Goal: Complete application form

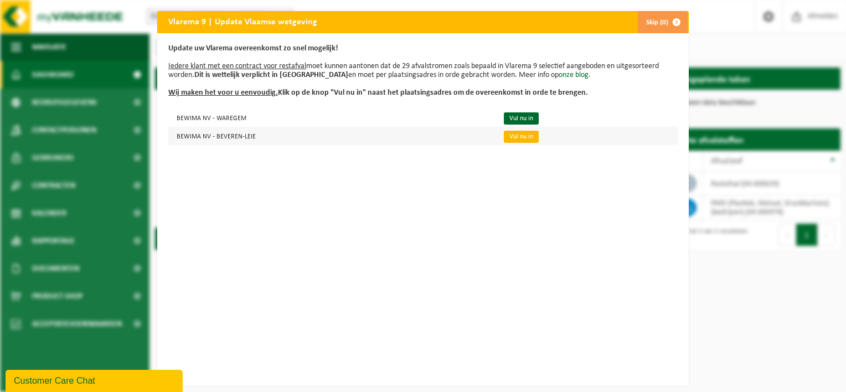
click at [519, 138] on link "Vul nu in" at bounding box center [521, 137] width 35 height 12
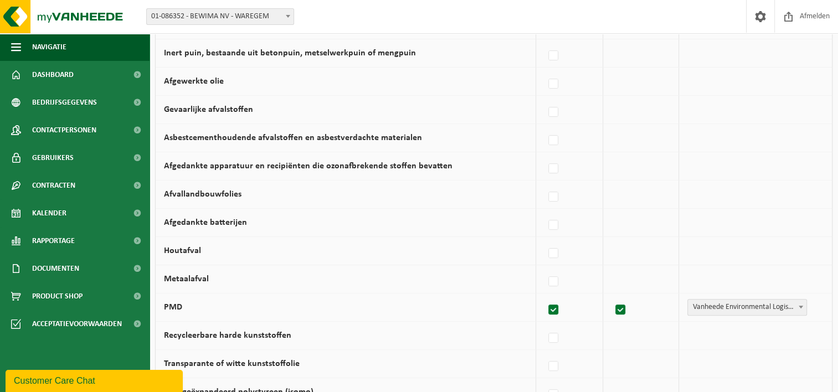
scroll to position [443, 0]
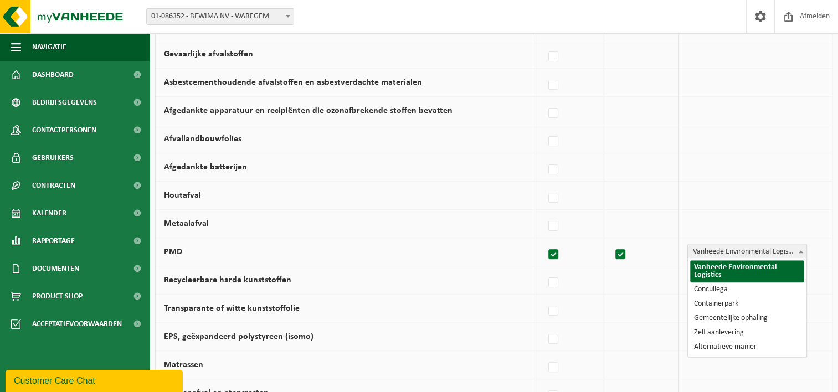
click at [765, 252] on span "Vanheede Environmental Logistics" at bounding box center [747, 252] width 118 height 16
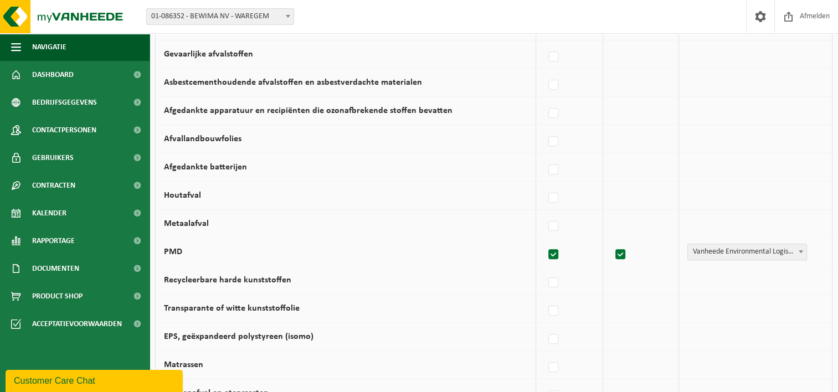
click at [766, 250] on span "Vanheede Environmental Logistics" at bounding box center [747, 252] width 118 height 16
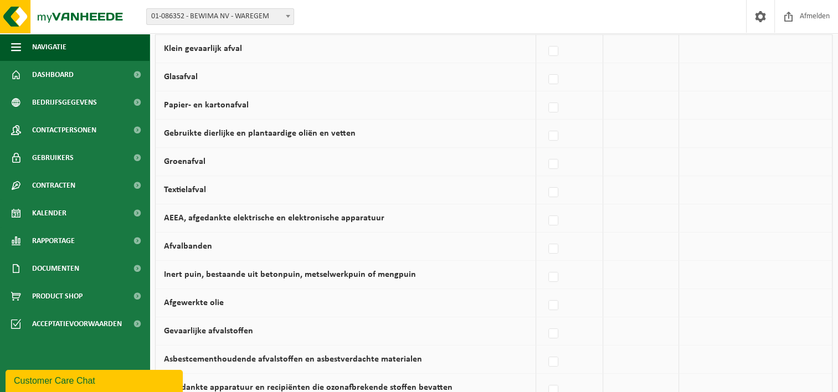
scroll to position [111, 0]
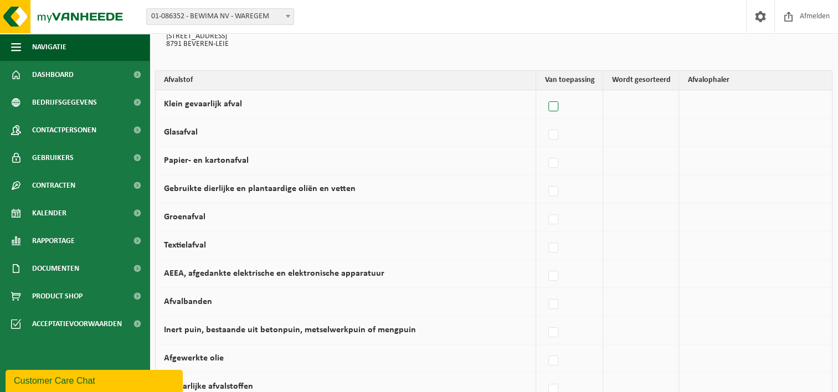
click at [552, 105] on label at bounding box center [554, 107] width 16 height 17
click at [544, 93] on input "Klein gevaarlijk afval" at bounding box center [544, 92] width 1 height 1
checkbox input "true"
click at [618, 106] on label at bounding box center [618, 107] width 16 height 17
click at [608, 93] on input "checkbox" at bounding box center [608, 92] width 1 height 1
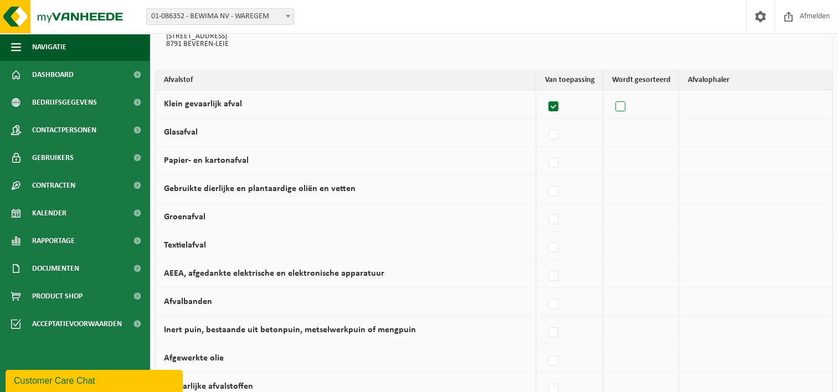
click at [617, 106] on label at bounding box center [621, 107] width 16 height 17
click at [611, 93] on input "checkbox" at bounding box center [611, 92] width 1 height 1
checkbox input "true"
click at [695, 105] on span "Vanheede Environmental Logistics" at bounding box center [745, 104] width 121 height 16
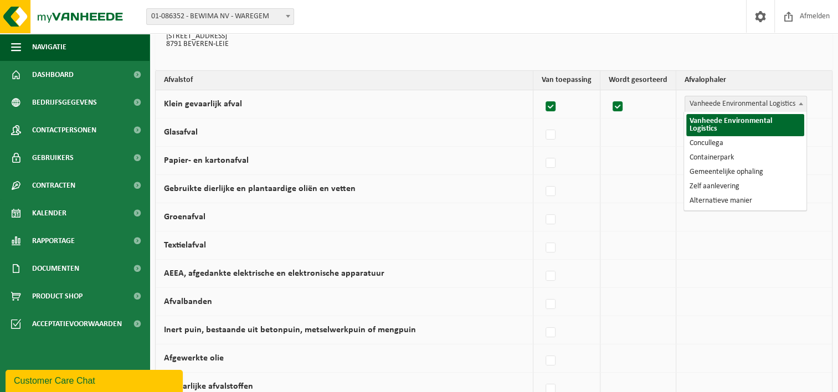
click at [552, 107] on label at bounding box center [551, 107] width 16 height 17
click at [541, 93] on input "Klein gevaarlijk afval" at bounding box center [541, 92] width 1 height 1
checkbox input "false"
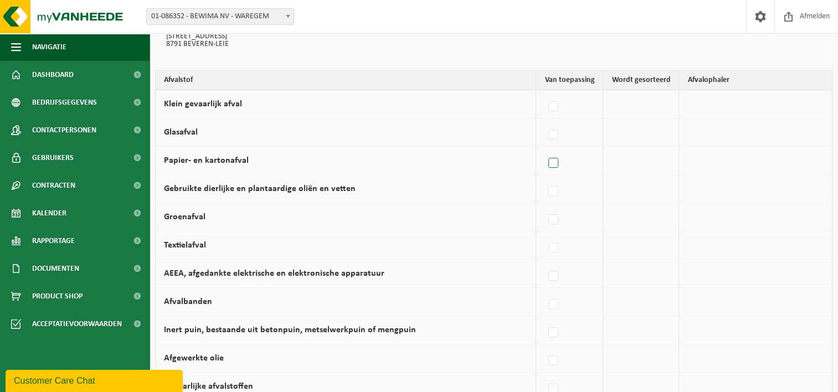
click at [553, 163] on label at bounding box center [554, 163] width 16 height 17
click at [544, 149] on input "Papier- en kartonafval" at bounding box center [544, 149] width 1 height 1
checkbox input "true"
click at [695, 162] on span "Vanheede Environmental Logistics" at bounding box center [745, 161] width 121 height 16
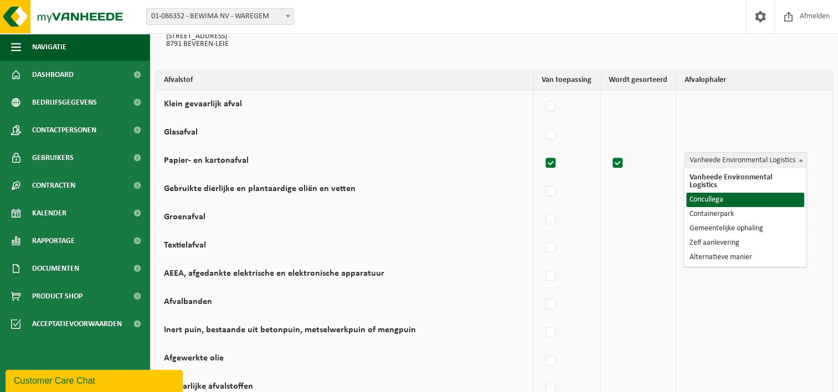
select select "Concullega"
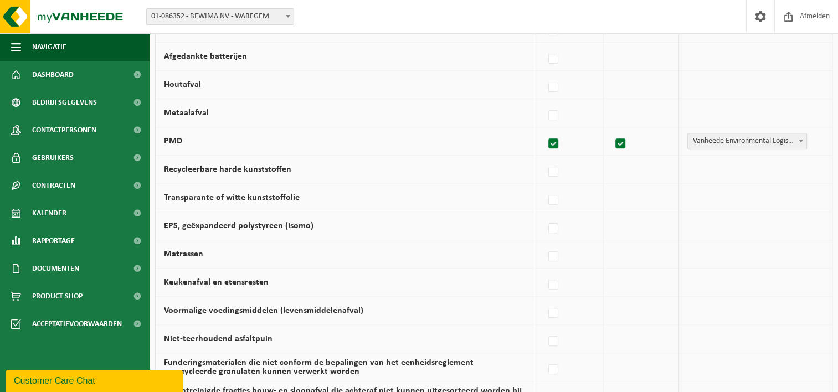
scroll to position [609, 0]
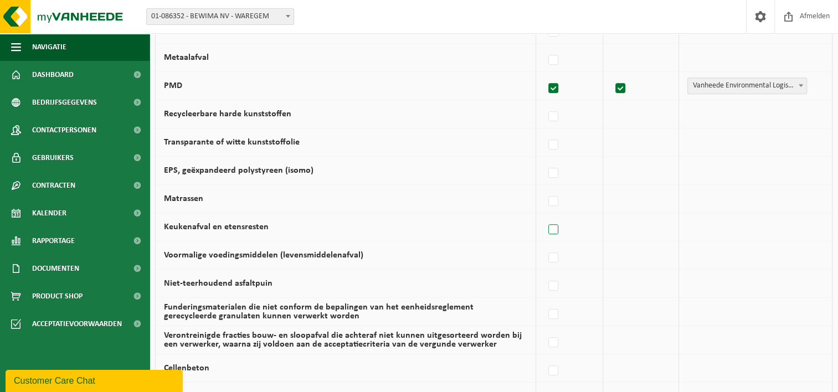
click at [557, 222] on label at bounding box center [554, 229] width 16 height 17
click at [544, 216] on input "Keukenafval en etensresten" at bounding box center [544, 215] width 1 height 1
checkbox input "true"
click at [695, 224] on span "Vanheede Environmental Logistics" at bounding box center [745, 227] width 121 height 16
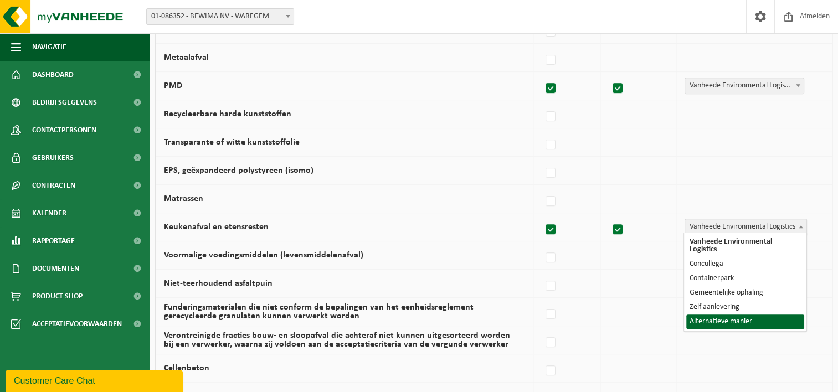
select select "Alternatieve manier"
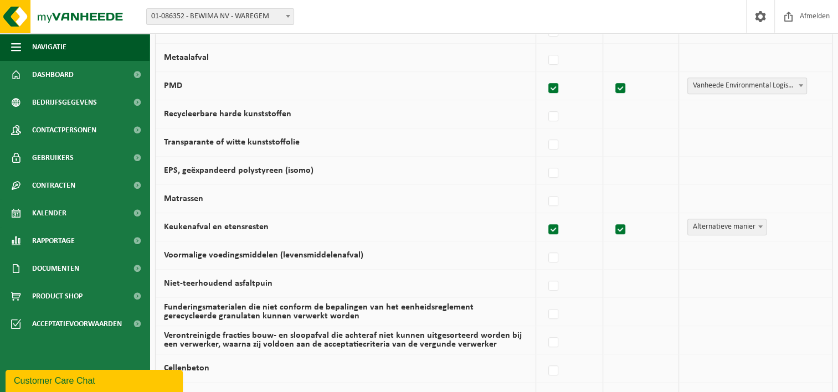
scroll to position [664, 0]
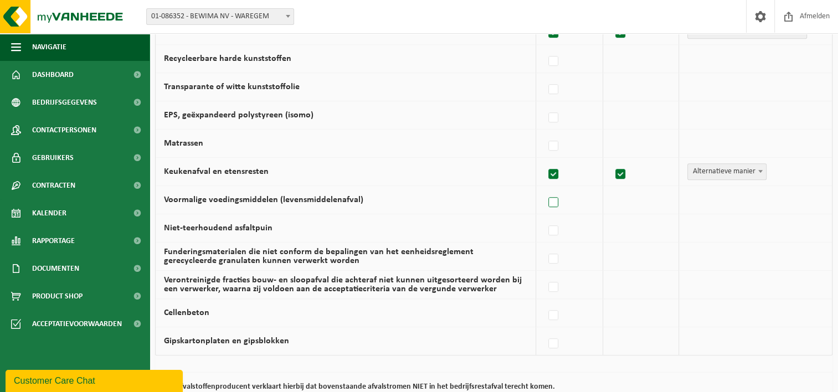
click at [556, 198] on label at bounding box center [554, 202] width 16 height 17
click at [544, 189] on input "Voormalige voedingsmiddelen (levensmiddelenafval)" at bounding box center [544, 188] width 1 height 1
checkbox input "true"
click at [701, 197] on span "Vanheede Environmental Logistics" at bounding box center [745, 200] width 121 height 16
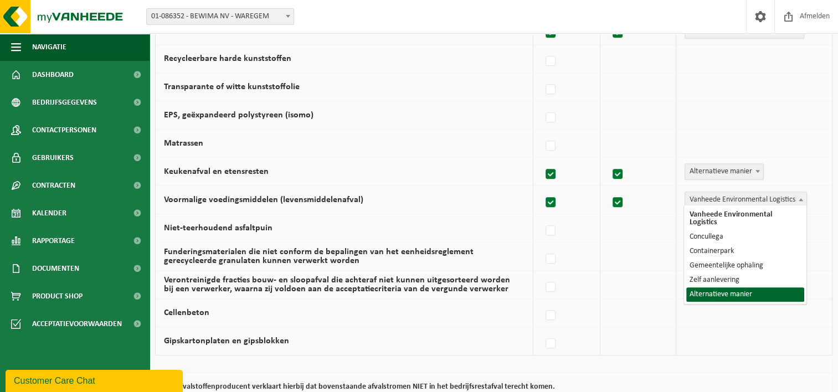
select select "Alternatieve manier"
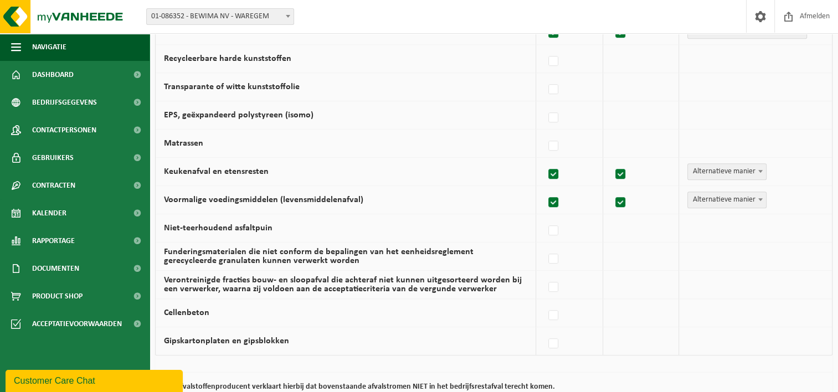
click at [559, 199] on label at bounding box center [554, 202] width 16 height 17
click at [544, 189] on input "Voormalige voedingsmiddelen (levensmiddelenafval)" at bounding box center [544, 188] width 1 height 1
checkbox input "false"
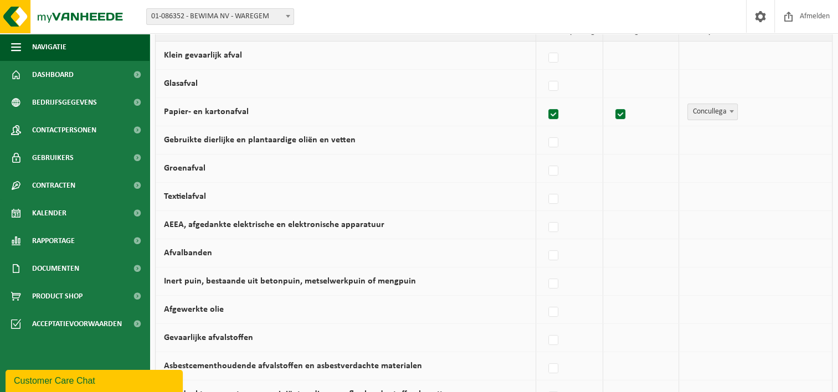
scroll to position [104, 0]
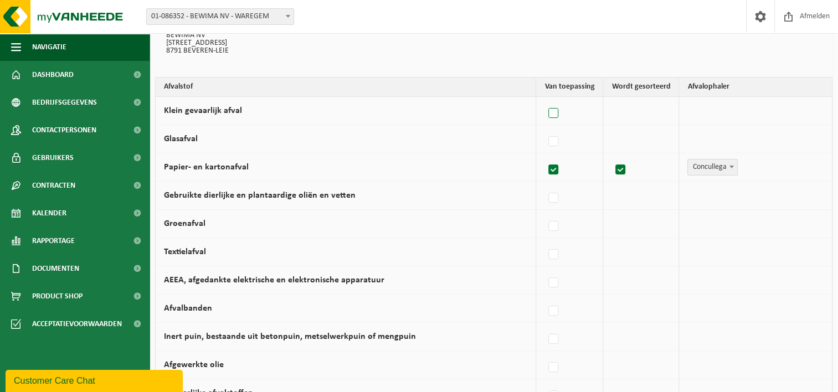
click at [558, 113] on label at bounding box center [554, 113] width 16 height 17
click at [544, 100] on input "Klein gevaarlijk afval" at bounding box center [544, 99] width 1 height 1
checkbox input "true"
click at [704, 111] on span "Vanheede Environmental Logistics" at bounding box center [745, 111] width 121 height 16
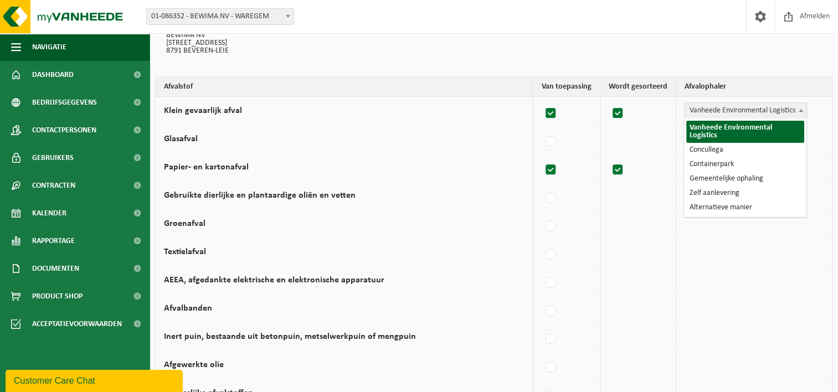
click at [703, 111] on span "Vanheede Environmental Logistics" at bounding box center [745, 111] width 121 height 16
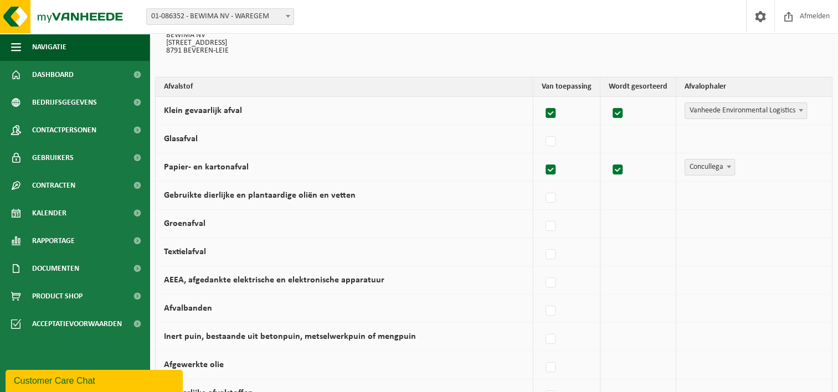
click at [549, 116] on label at bounding box center [551, 113] width 16 height 17
click at [541, 100] on input "Klein gevaarlijk afval" at bounding box center [541, 99] width 1 height 1
checkbox input "false"
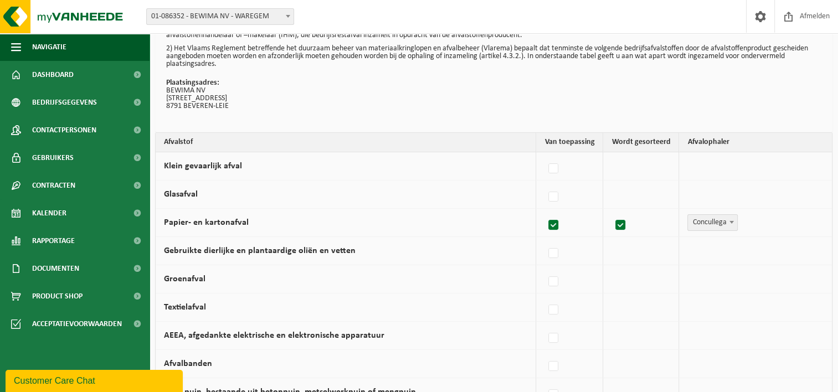
scroll to position [0, 0]
